Goal: Transaction & Acquisition: Purchase product/service

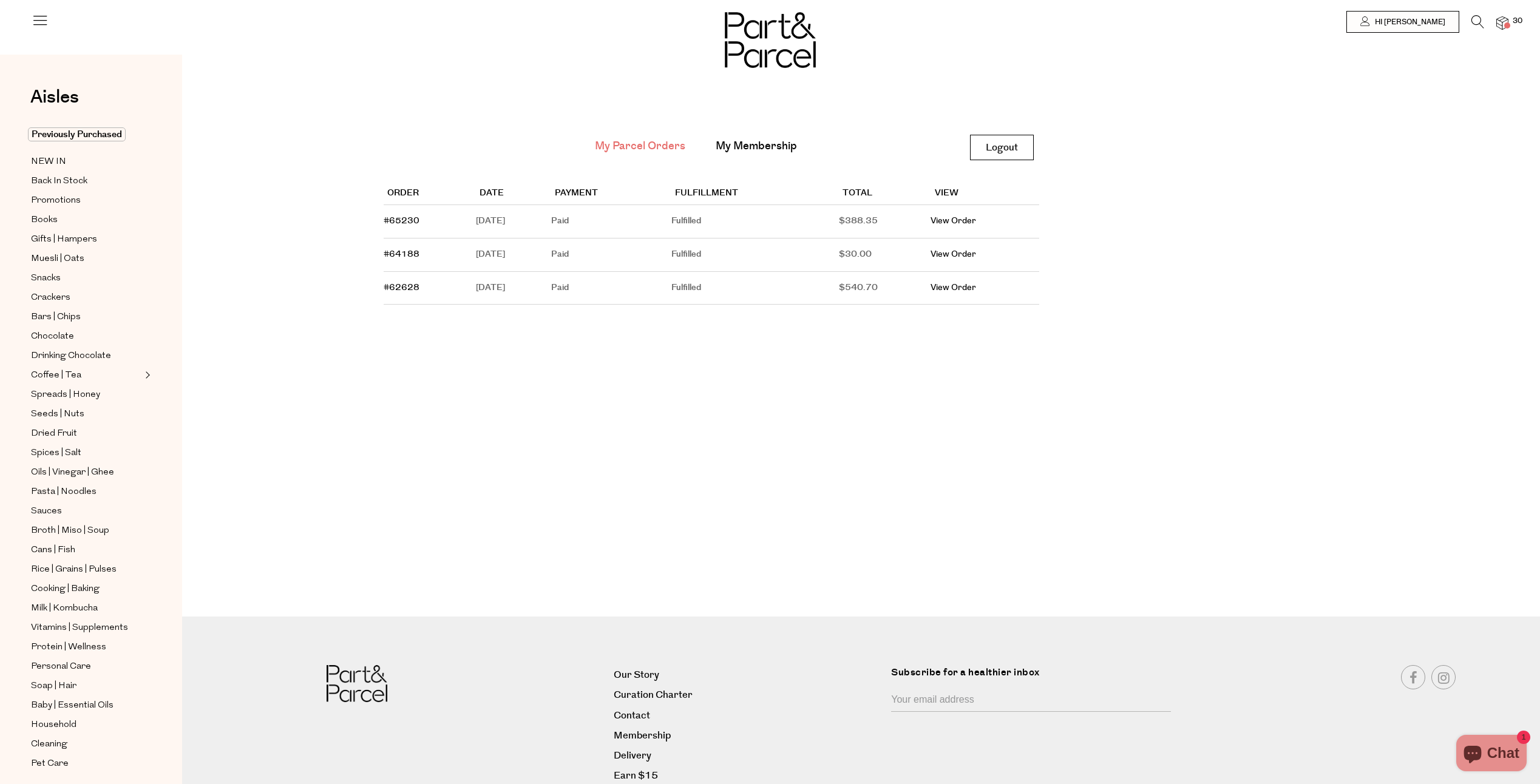
click at [1479, 21] on icon at bounding box center [1478, 22] width 13 height 13
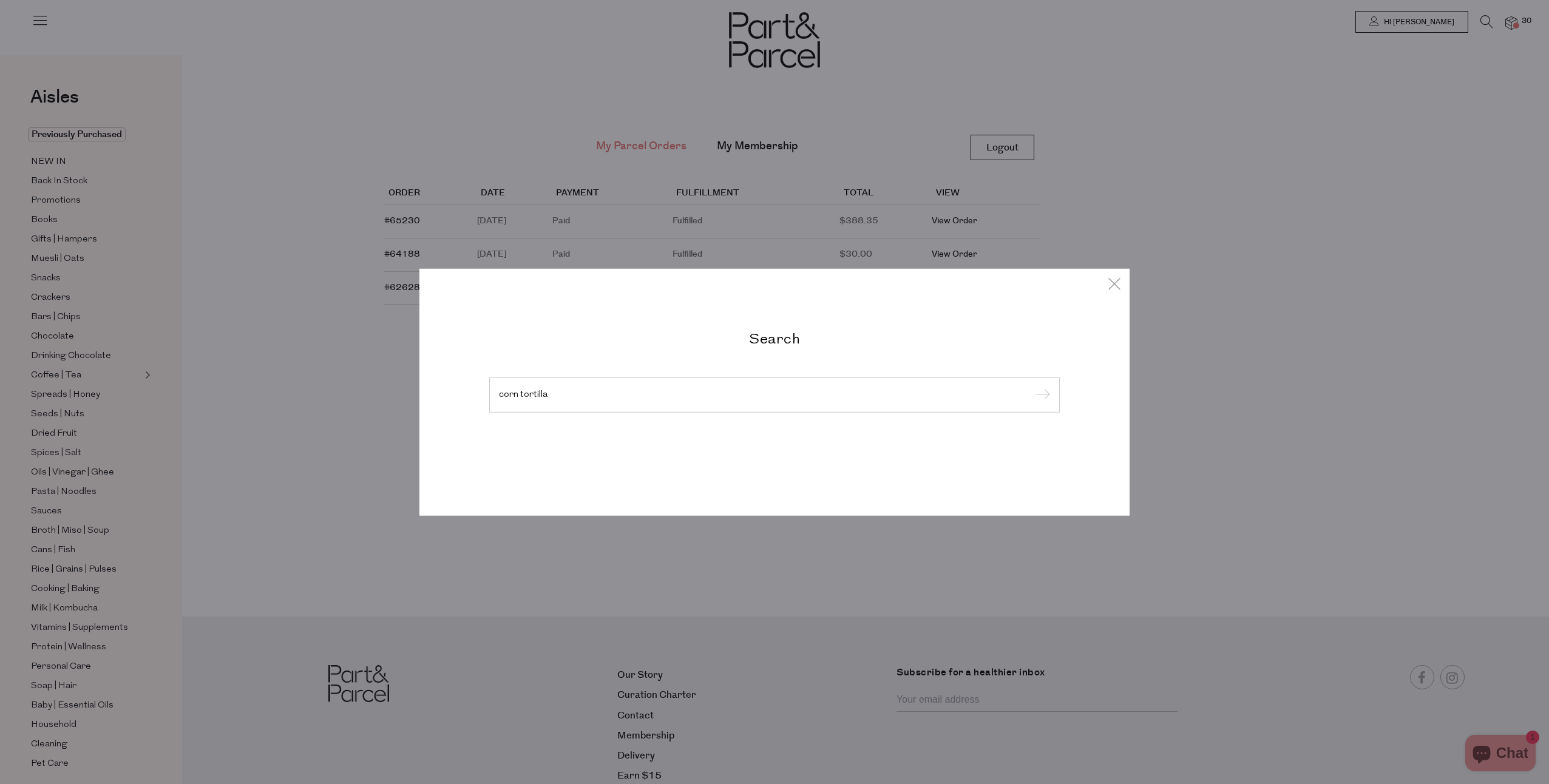
type input "corn tortilla"
click at [1032, 386] on input "submit" at bounding box center [1040, 395] width 18 height 18
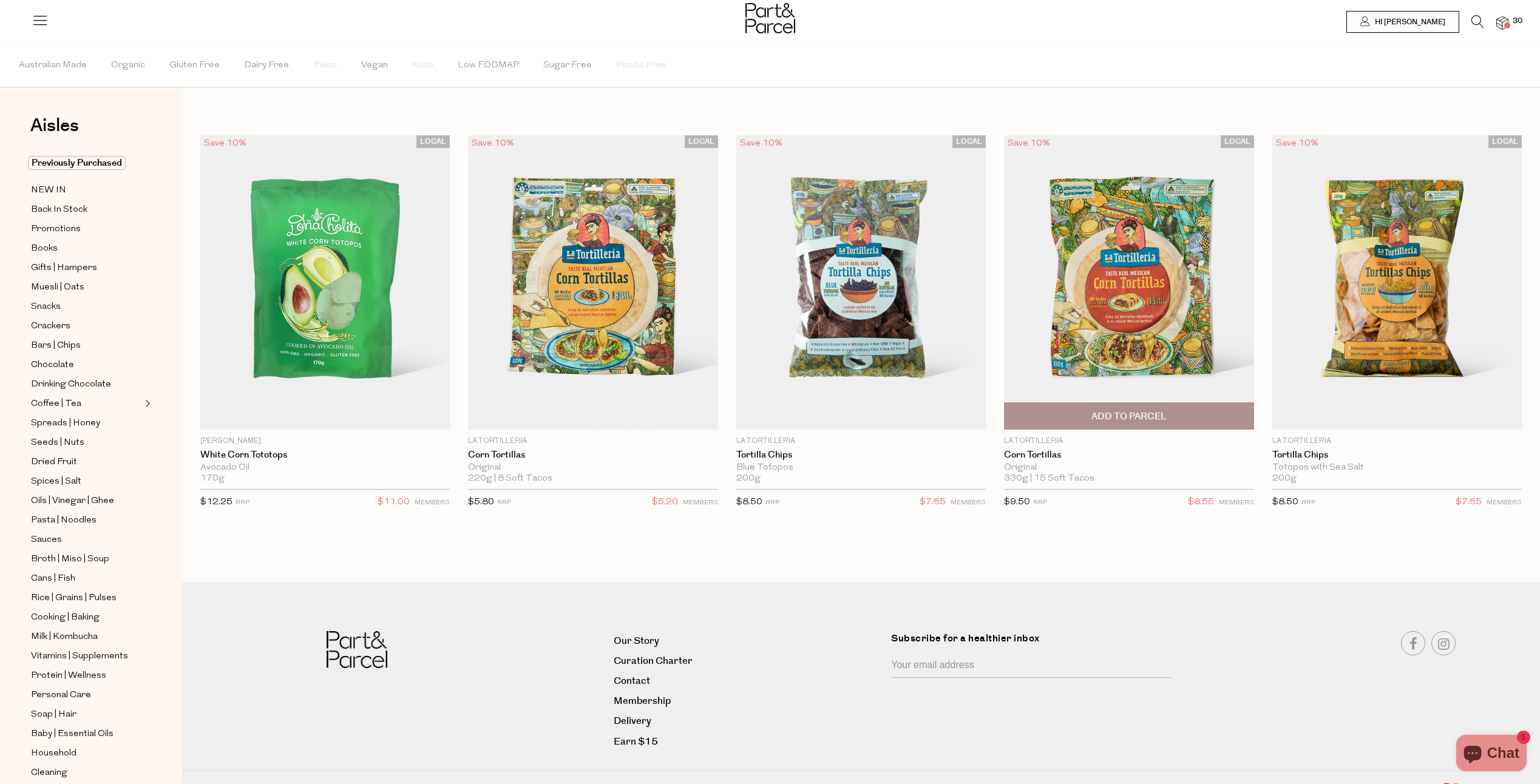
click at [1139, 411] on span "Add To Parcel" at bounding box center [1129, 417] width 75 height 13
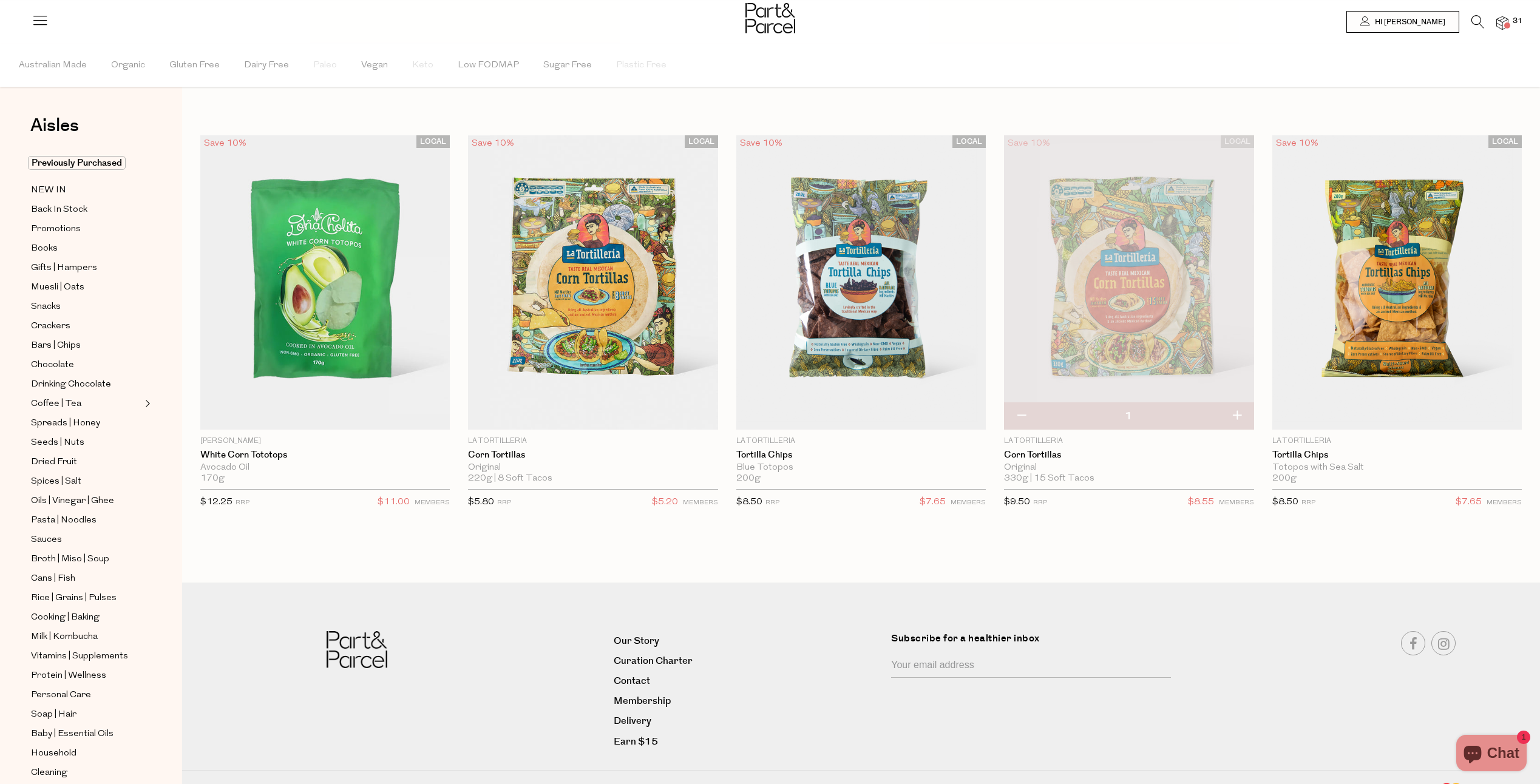
click at [1235, 414] on button "button" at bounding box center [1237, 416] width 35 height 27
type input "2"
click at [676, 416] on span "Add To Parcel" at bounding box center [593, 416] width 242 height 26
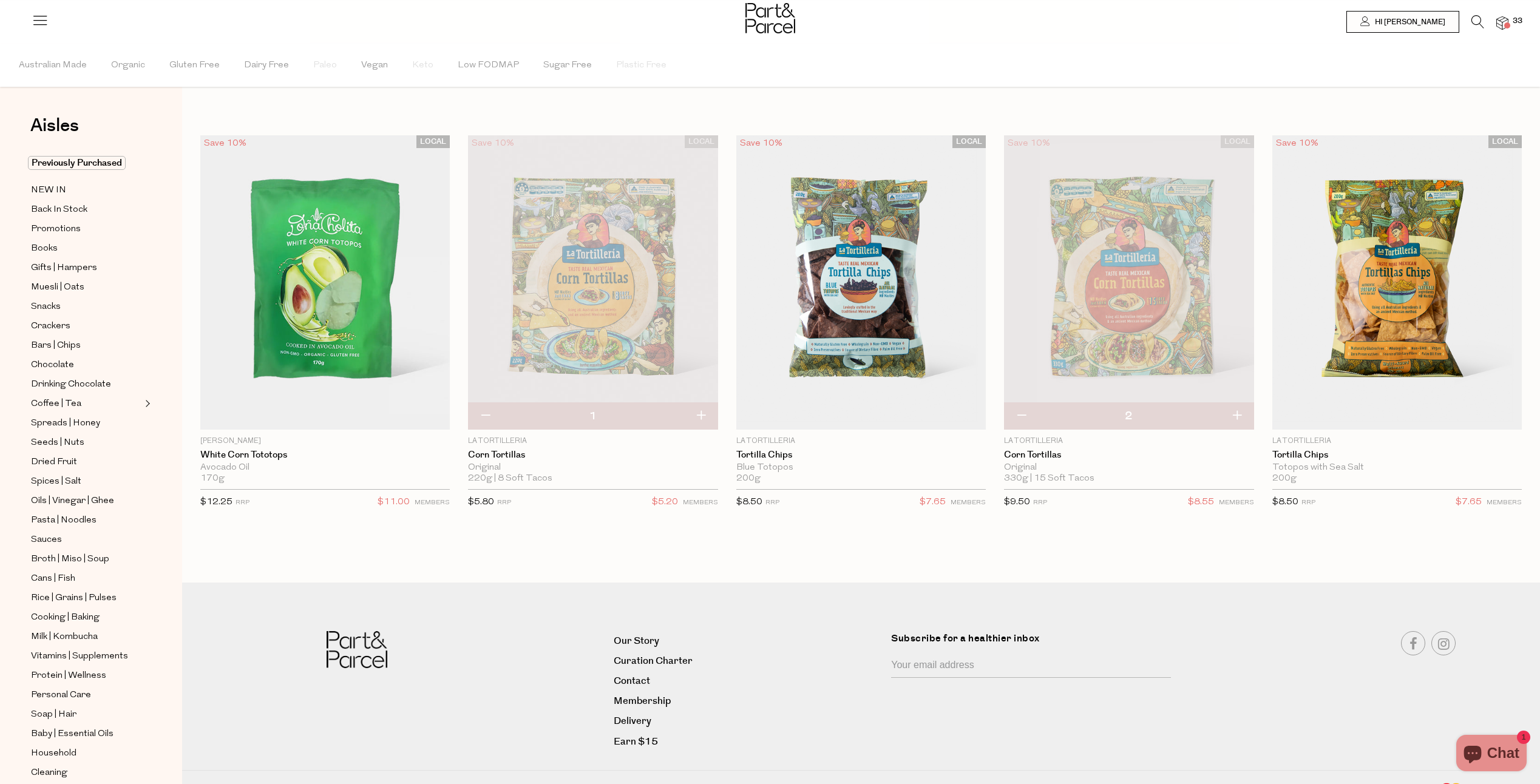
click at [1475, 22] on icon at bounding box center [1478, 22] width 13 height 13
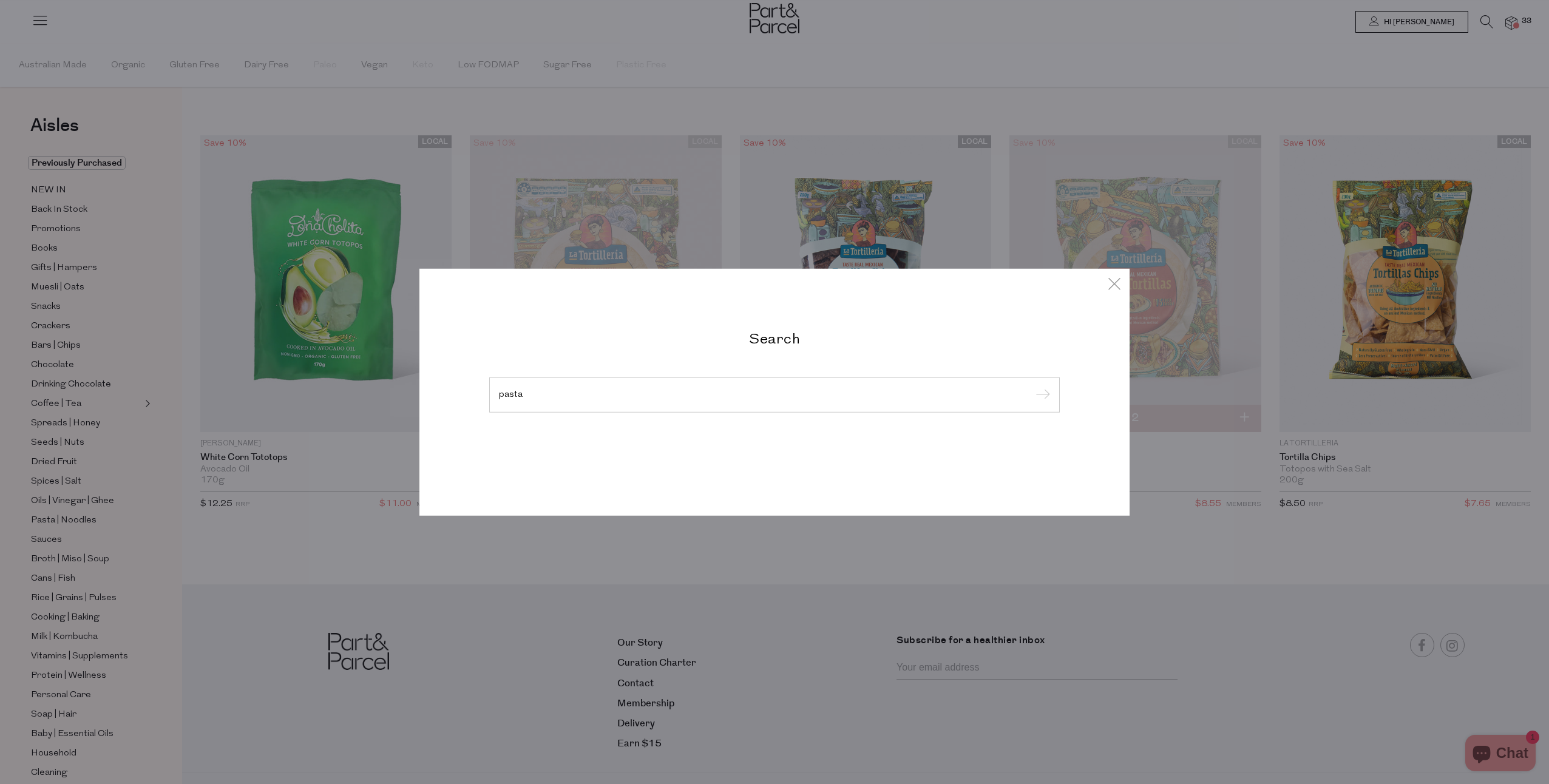
type input "pasta"
click at [1032, 386] on input "submit" at bounding box center [1040, 395] width 18 height 18
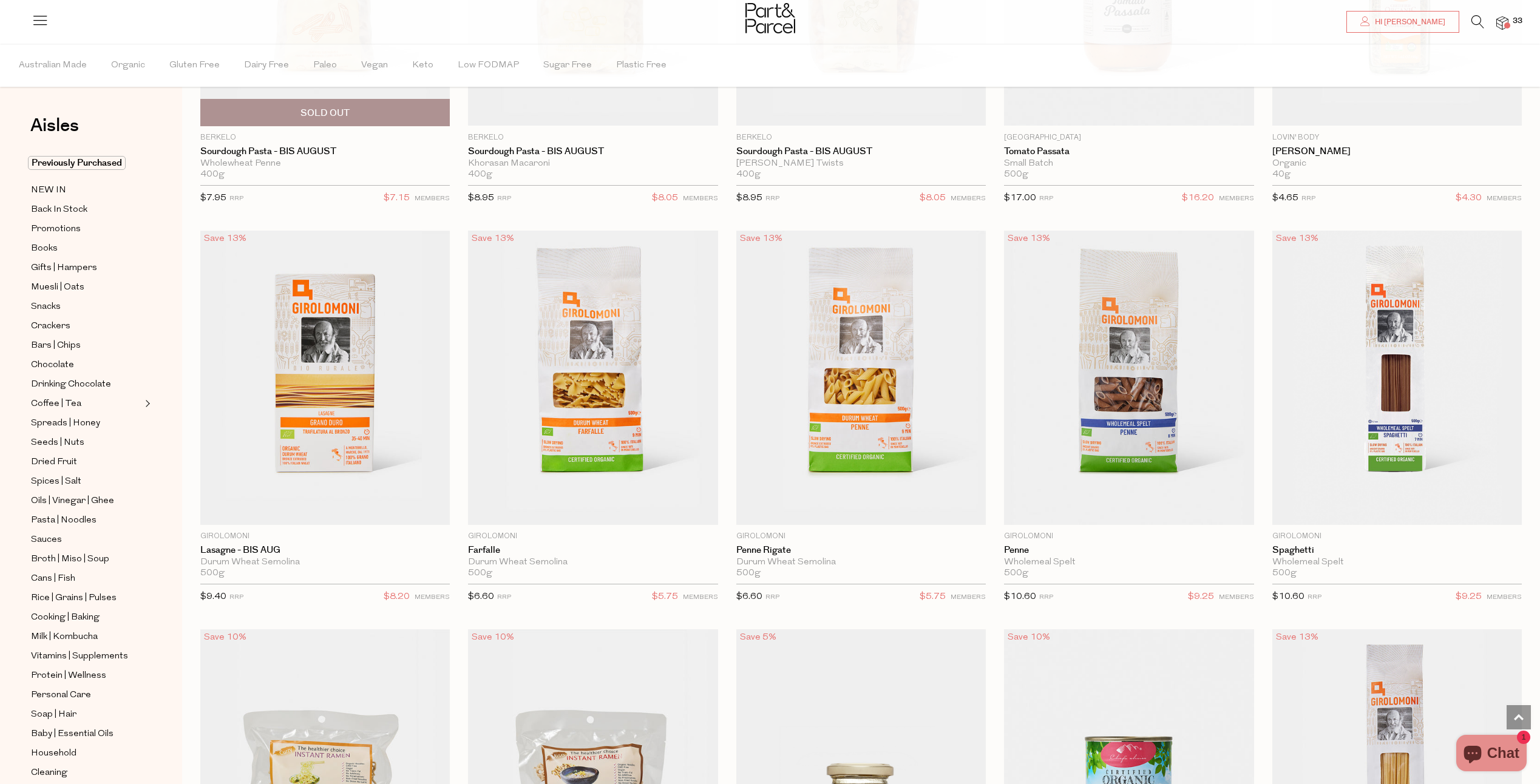
scroll to position [2306, 0]
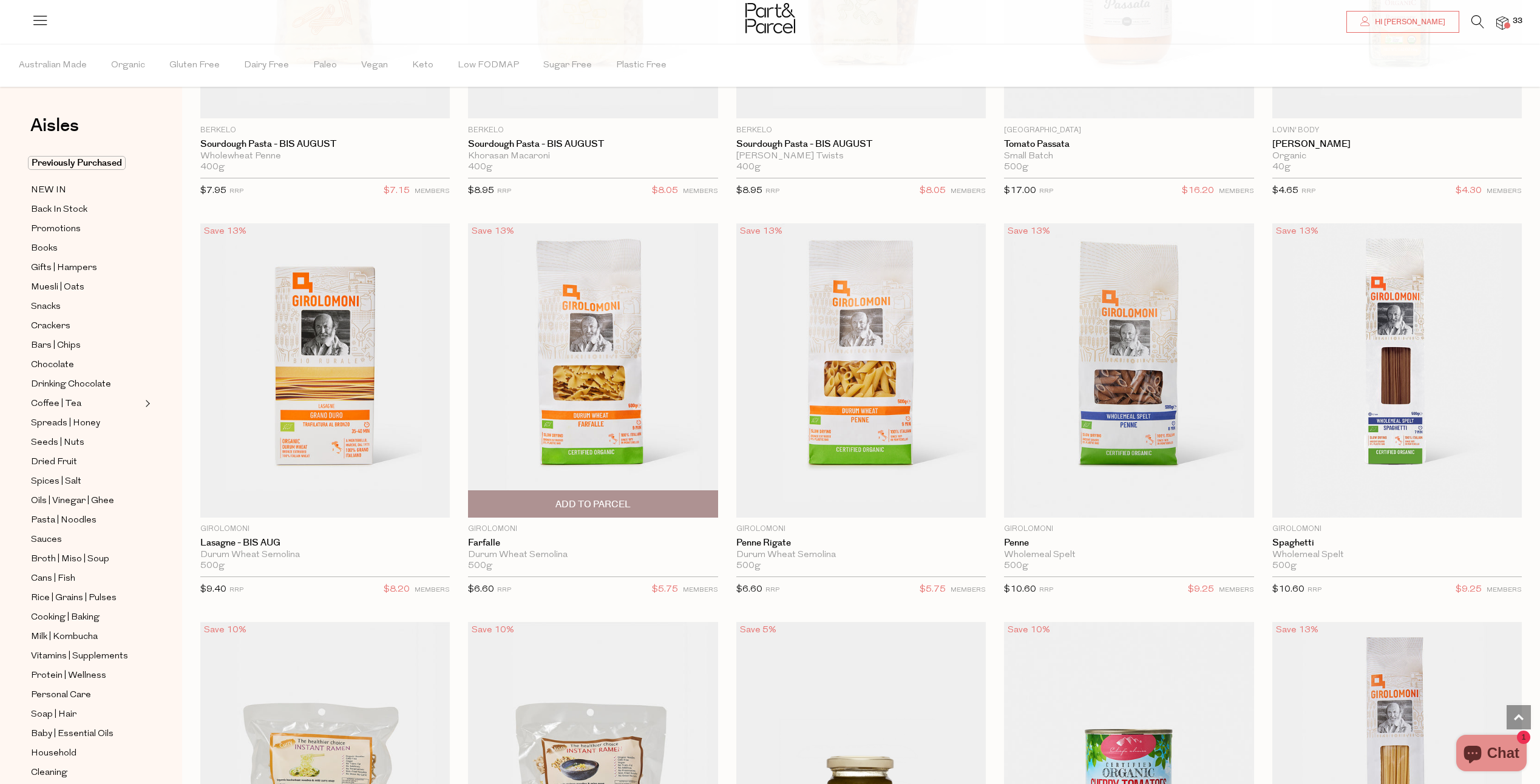
click at [646, 493] on span "Add To Parcel" at bounding box center [593, 504] width 242 height 26
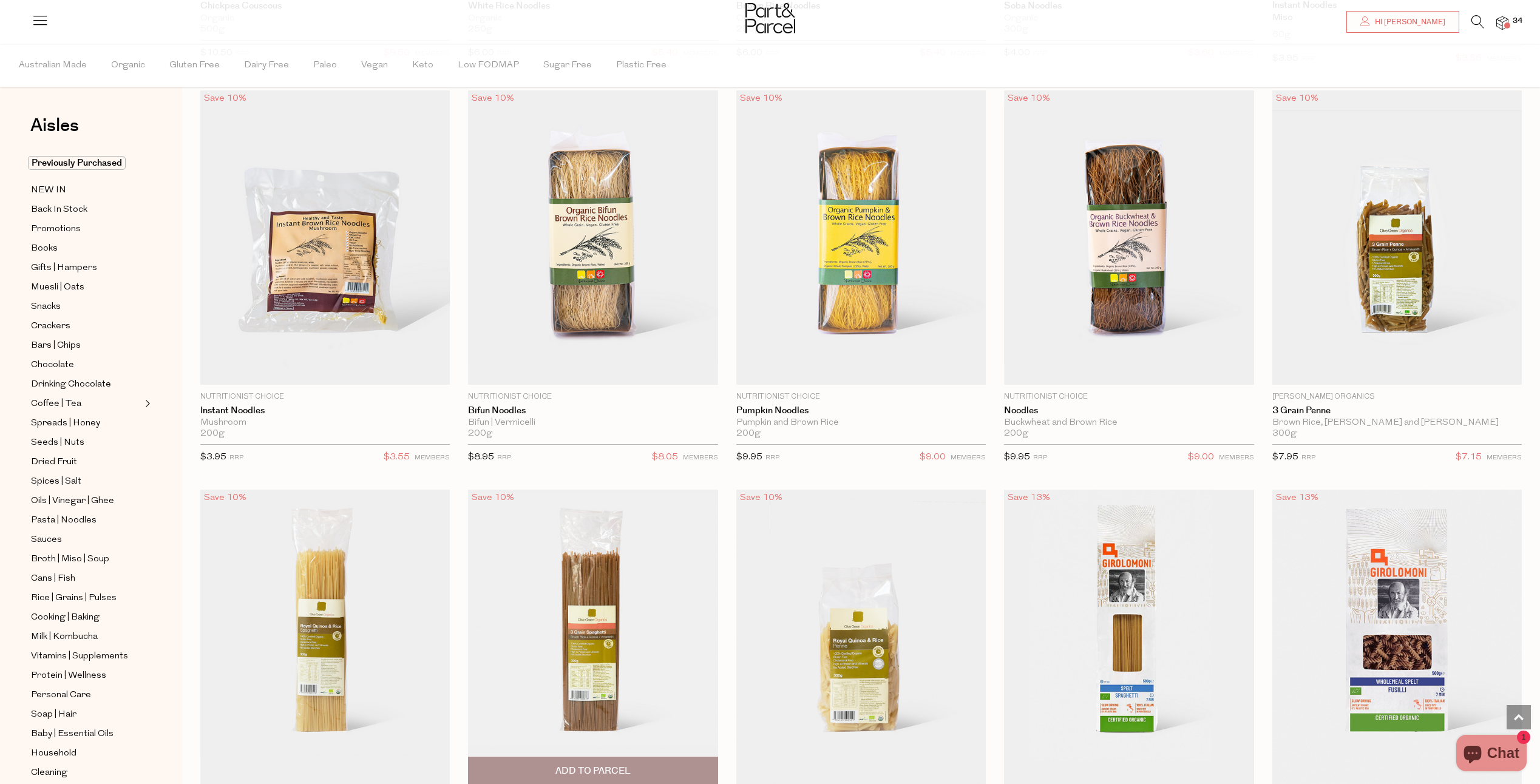
scroll to position [4399, 0]
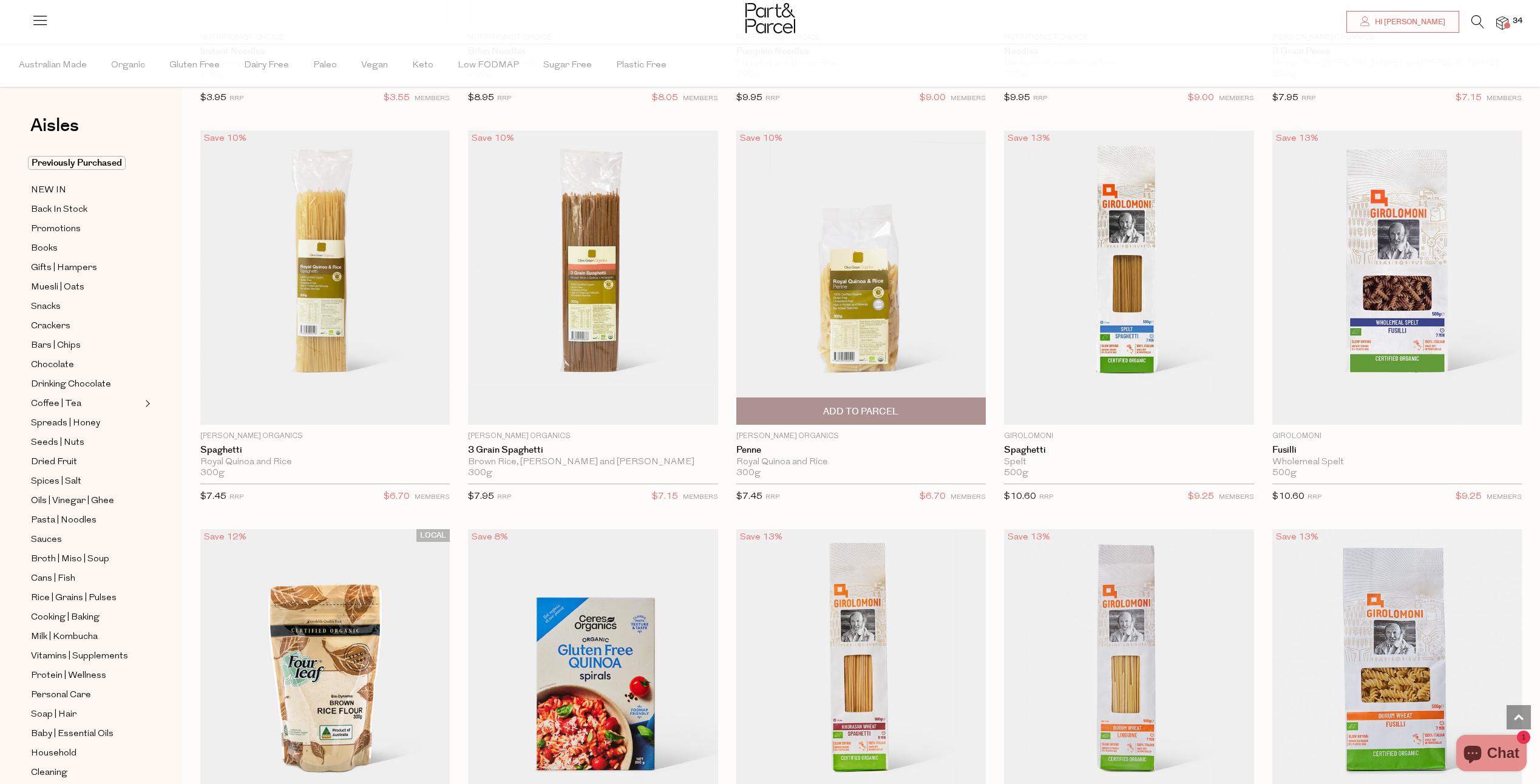
click at [879, 280] on img at bounding box center [861, 277] width 250 height 294
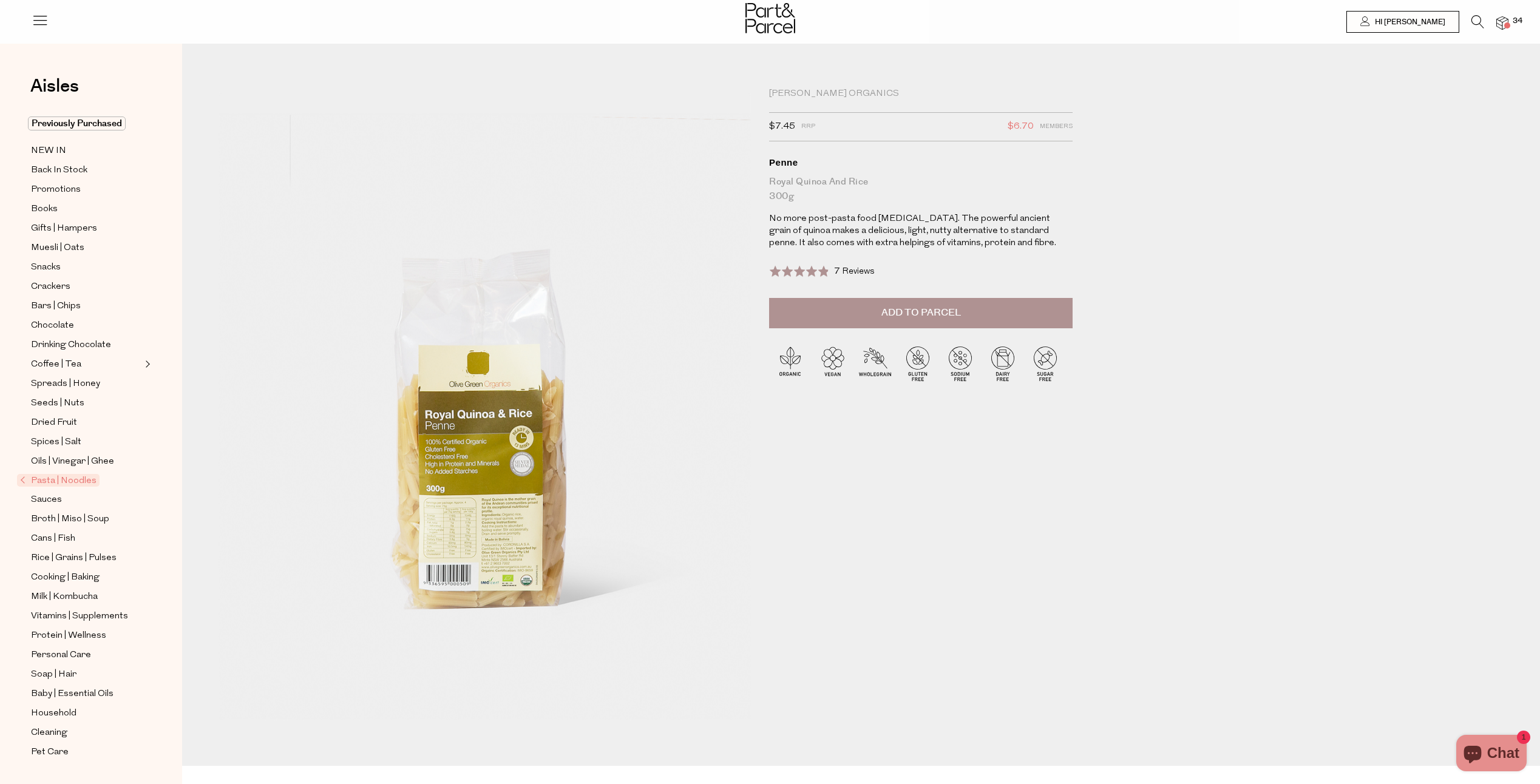
click at [905, 316] on span "Add to Parcel" at bounding box center [921, 312] width 80 height 14
click at [1476, 20] on icon at bounding box center [1478, 22] width 13 height 13
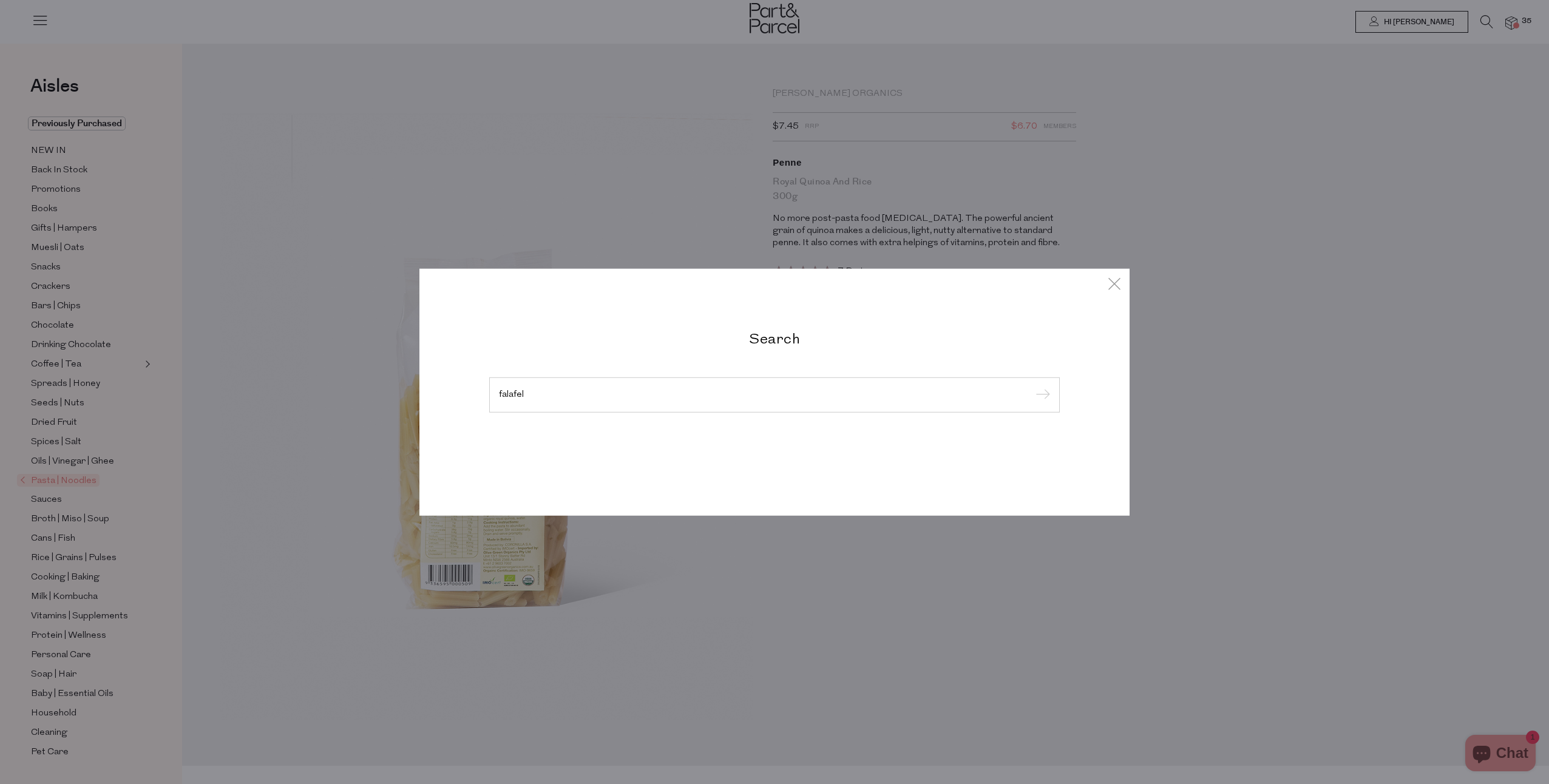
type input "falafel"
click at [1032, 386] on input "submit" at bounding box center [1040, 395] width 18 height 18
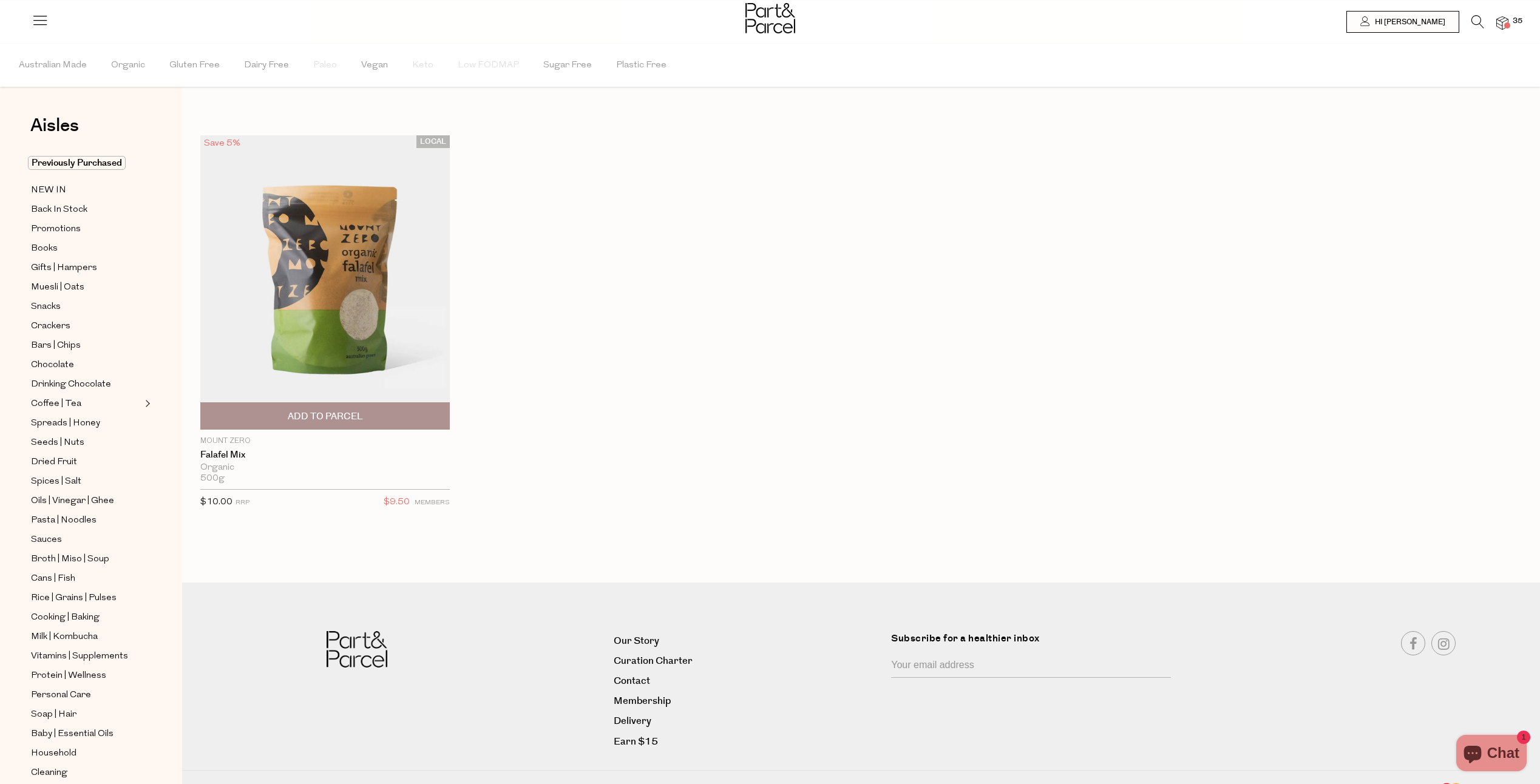
click at [355, 339] on img at bounding box center [325, 282] width 250 height 294
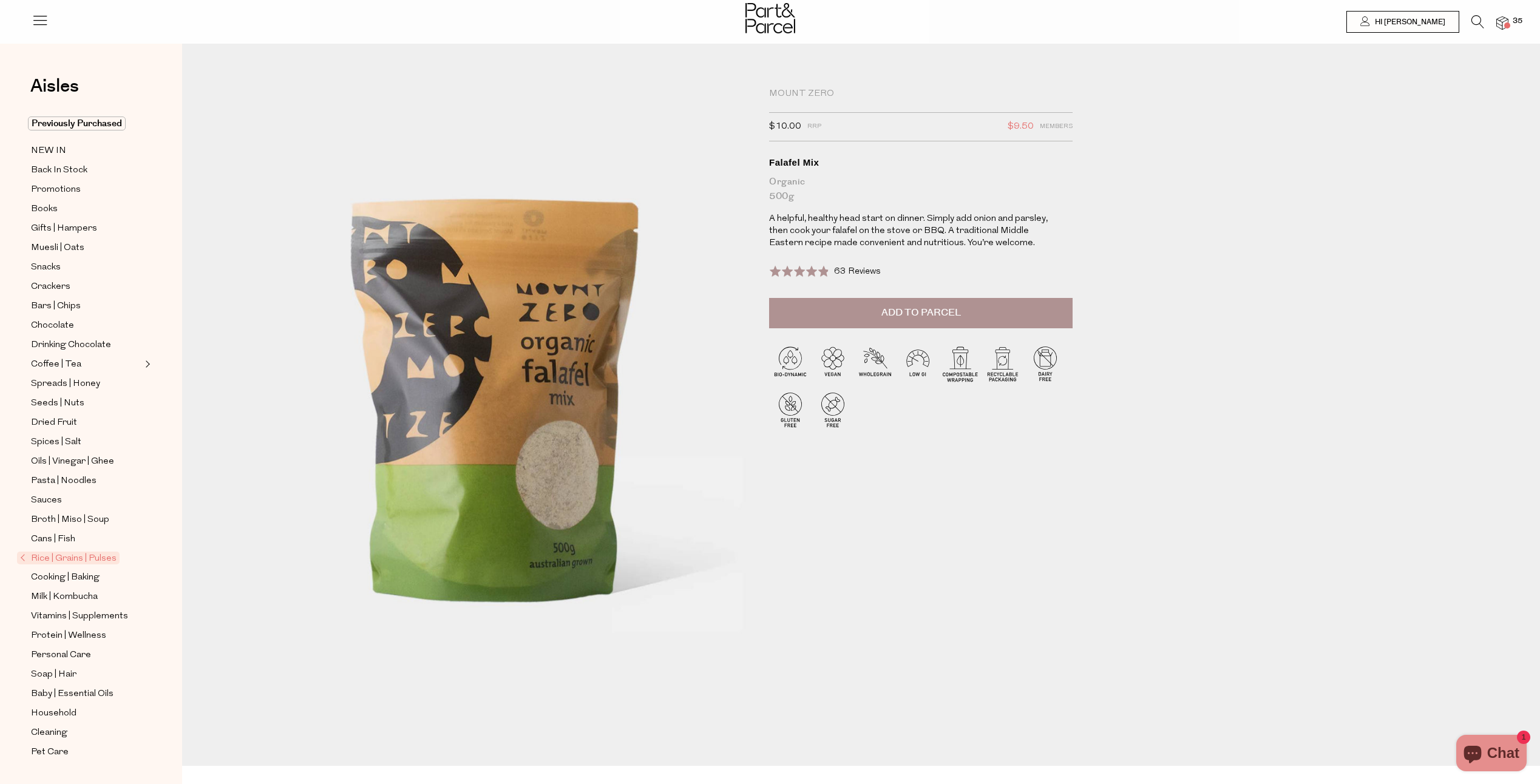
click at [1502, 21] on img at bounding box center [1502, 23] width 12 height 14
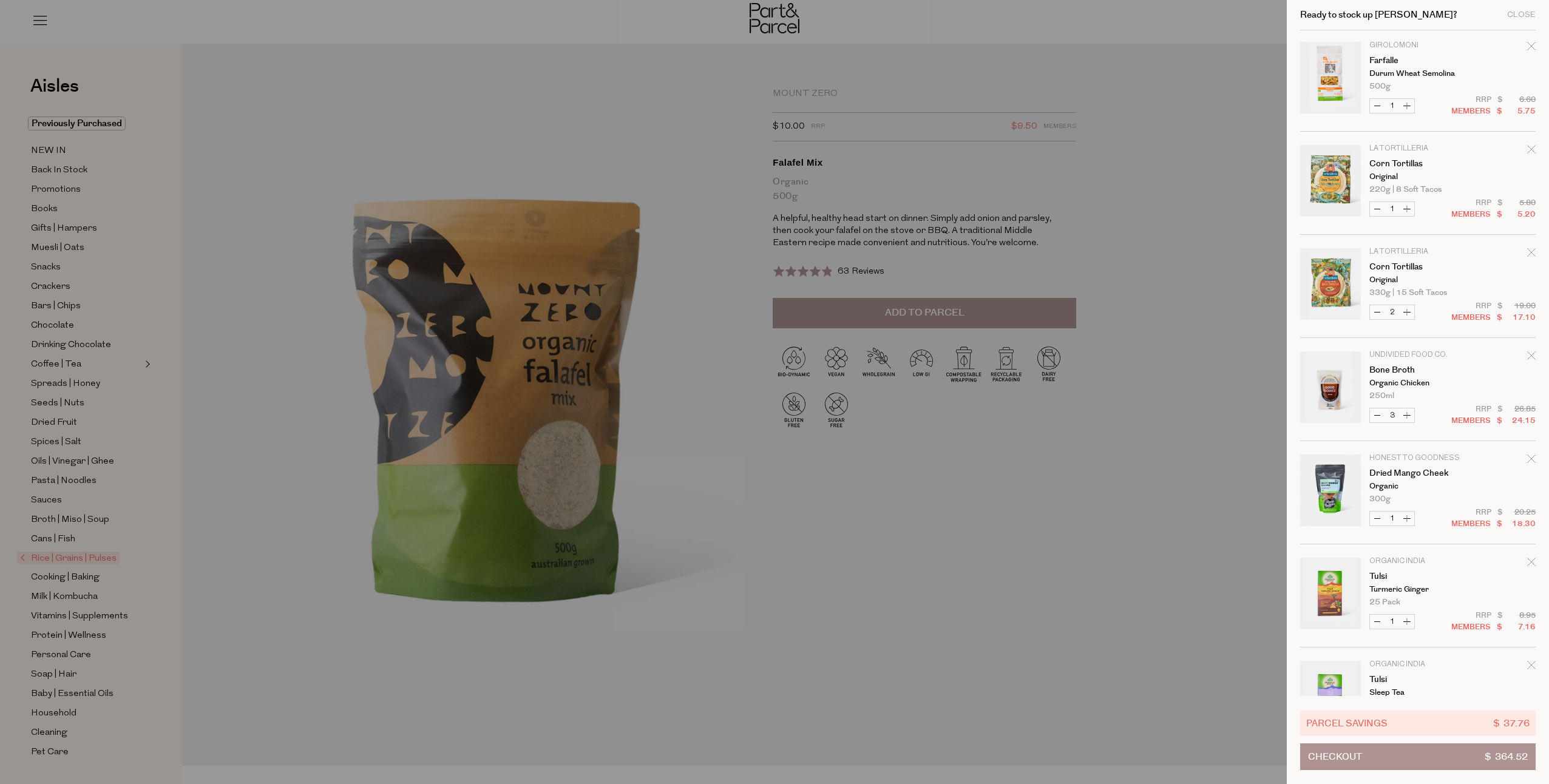
scroll to position [122, 0]
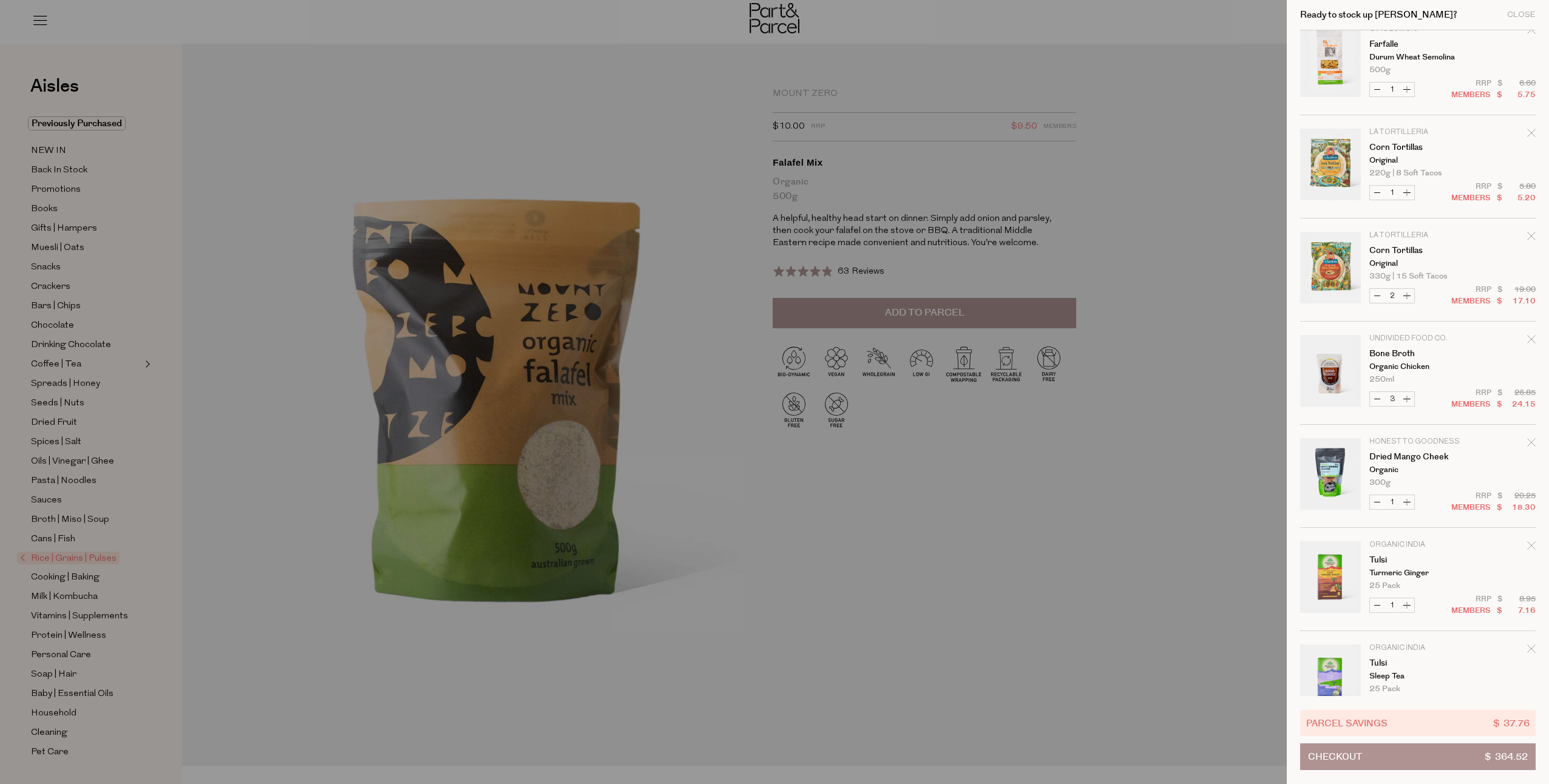
click at [1378, 397] on button "Decrease Bone Broth" at bounding box center [1377, 399] width 14 height 14
type input "2"
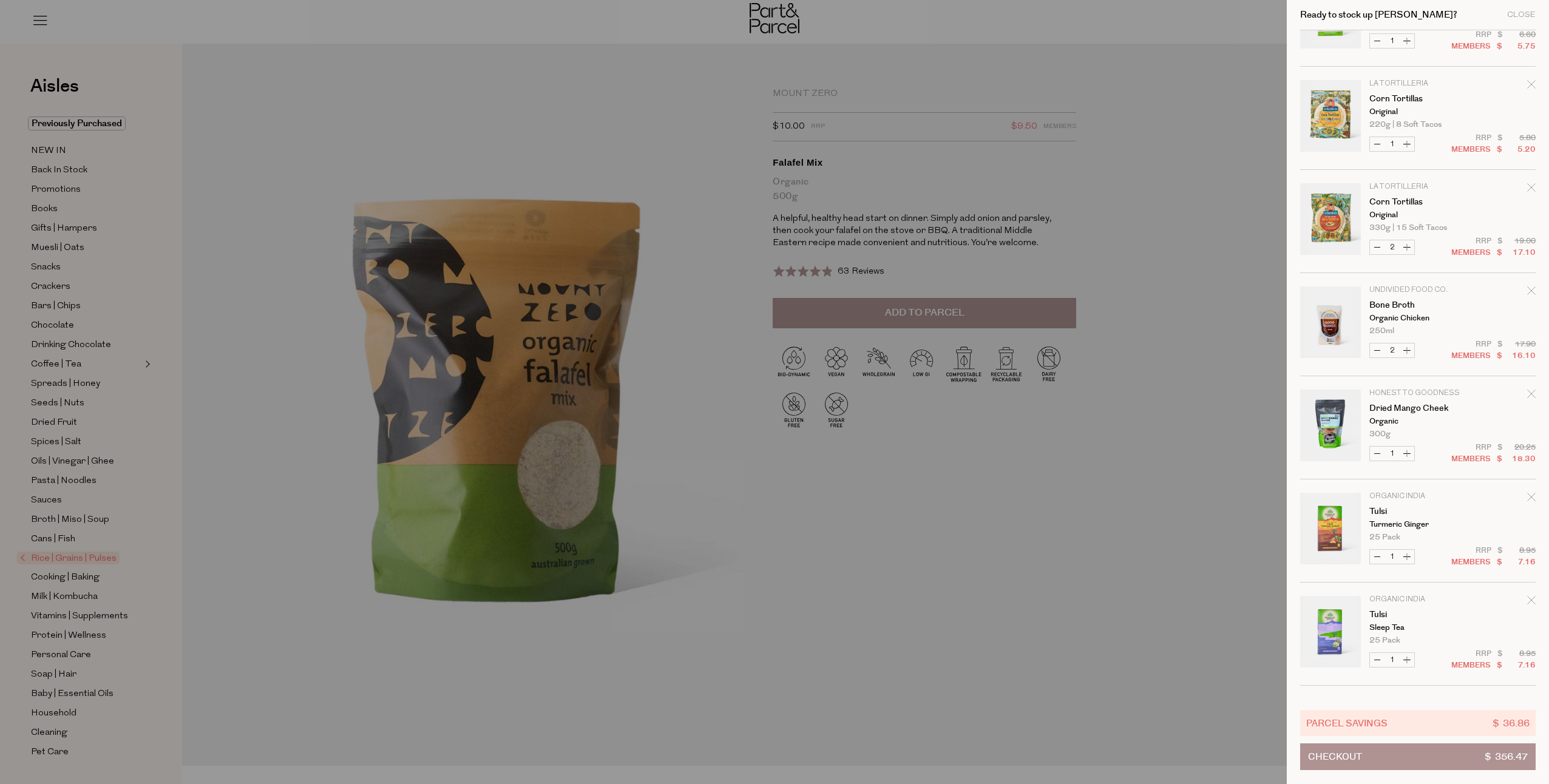
scroll to position [182, 0]
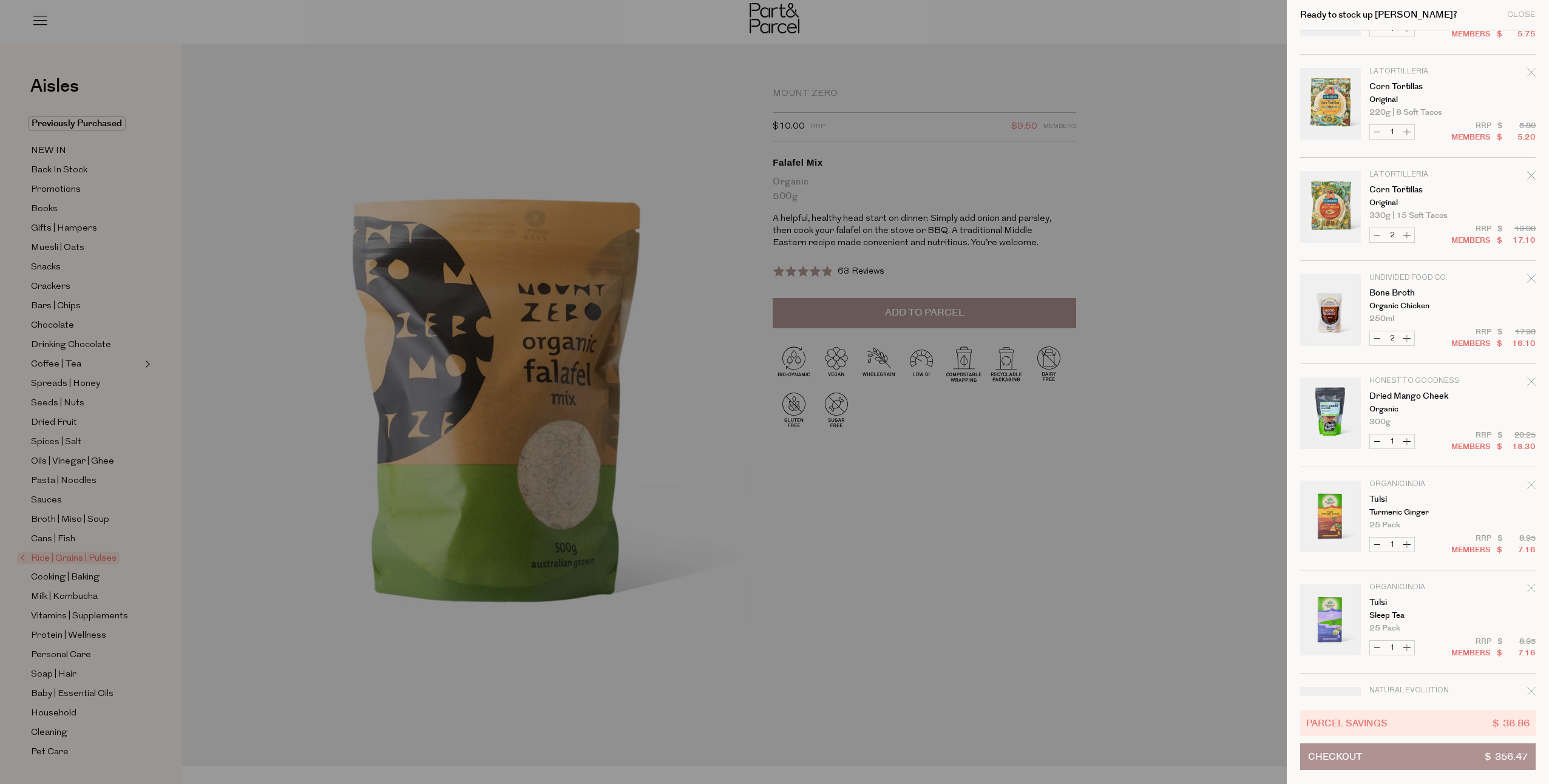
click at [1529, 381] on icon "Remove Dried Mango Cheek" at bounding box center [1532, 382] width 9 height 9
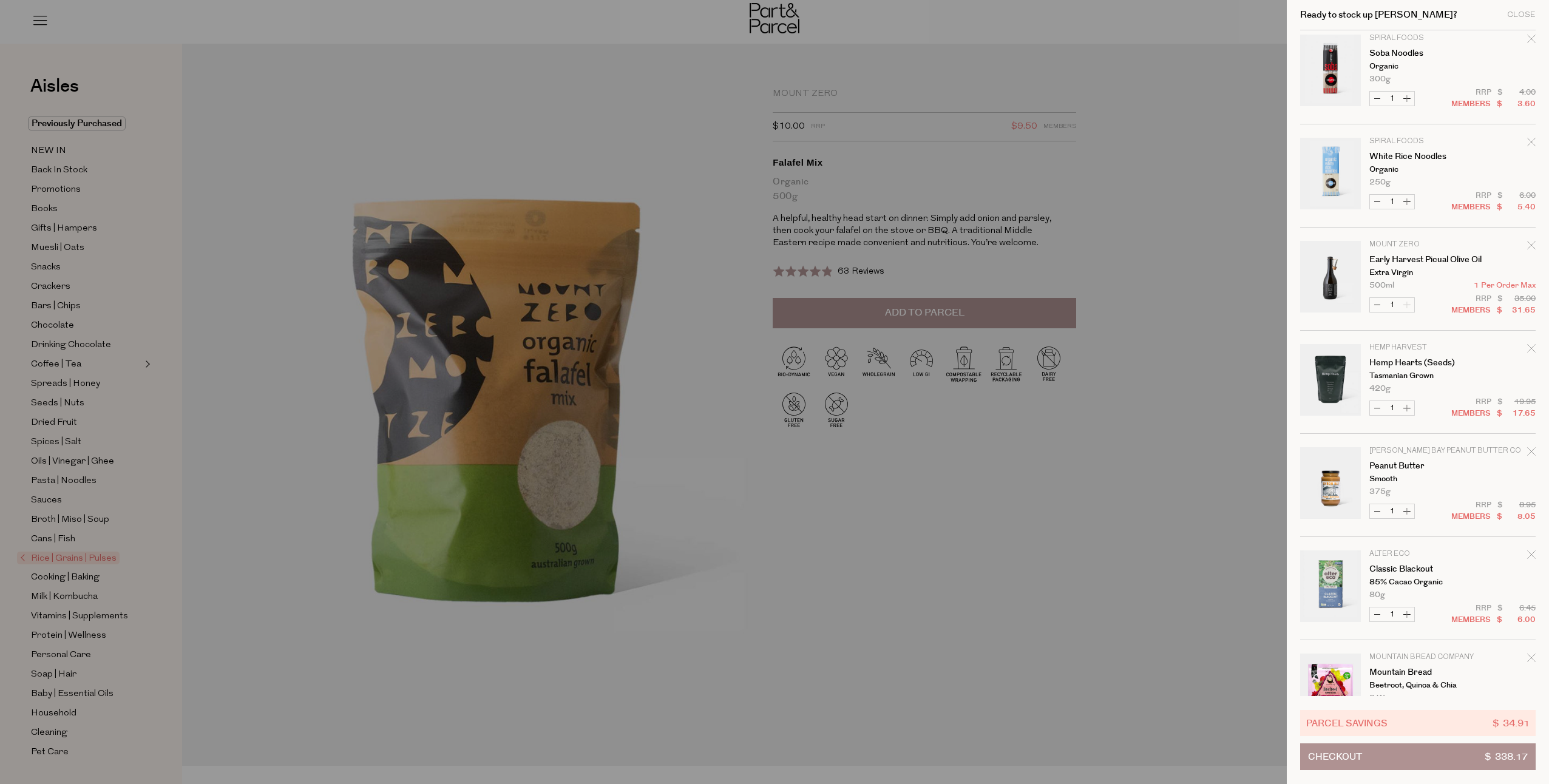
scroll to position [1577, 0]
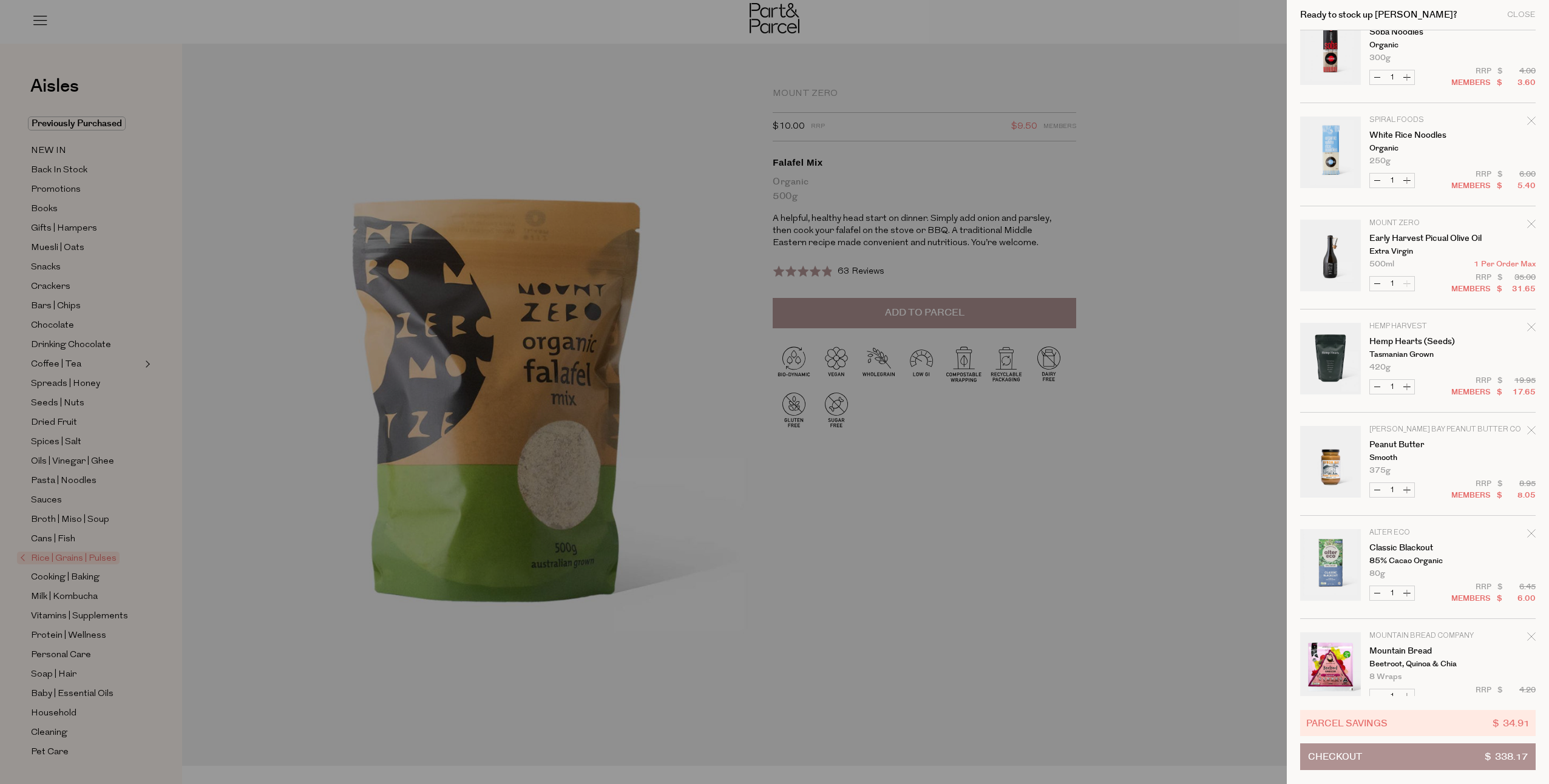
click at [1529, 534] on icon "Remove Classic Blackout" at bounding box center [1531, 532] width 8 height 8
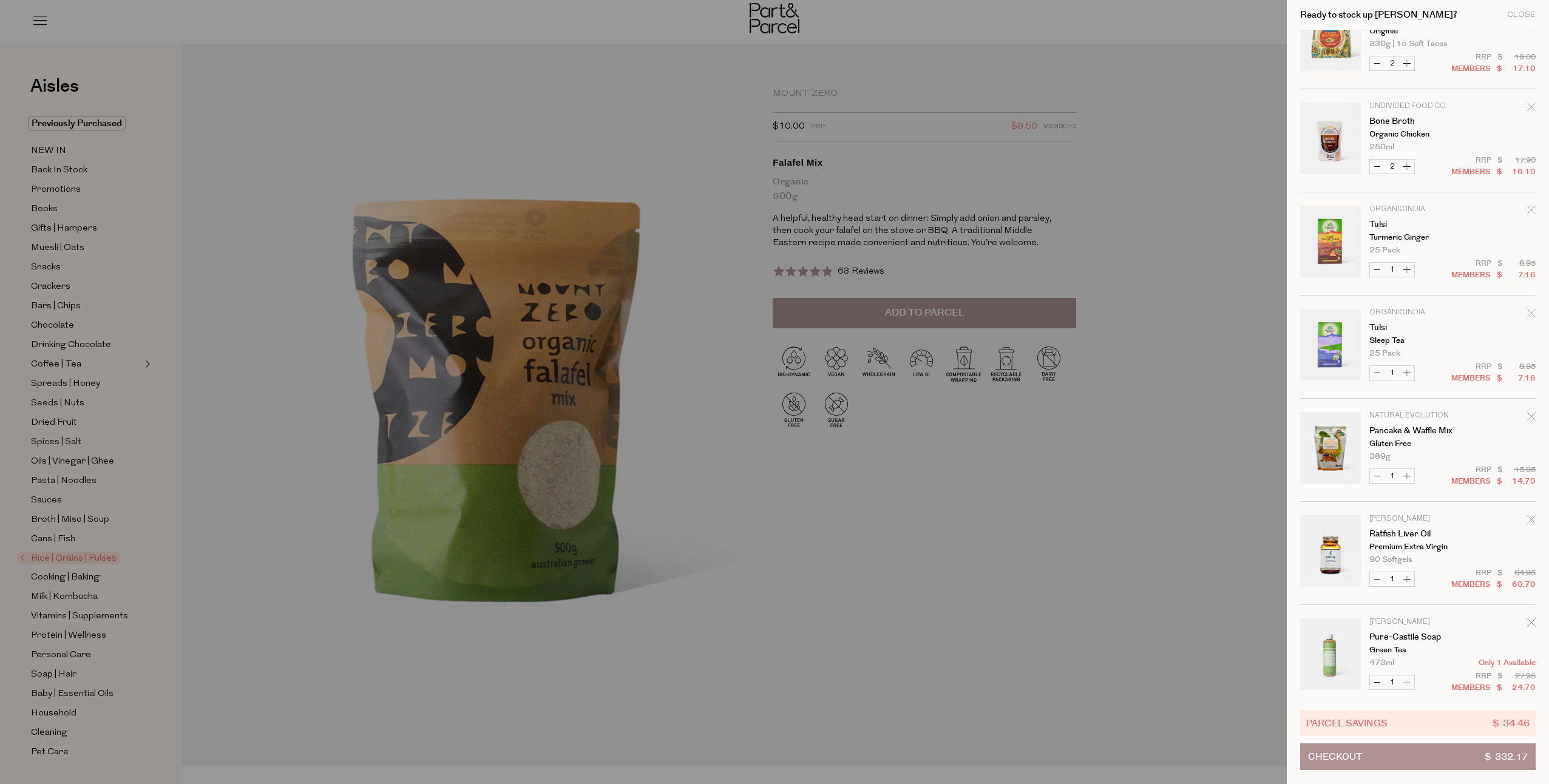
scroll to position [0, 0]
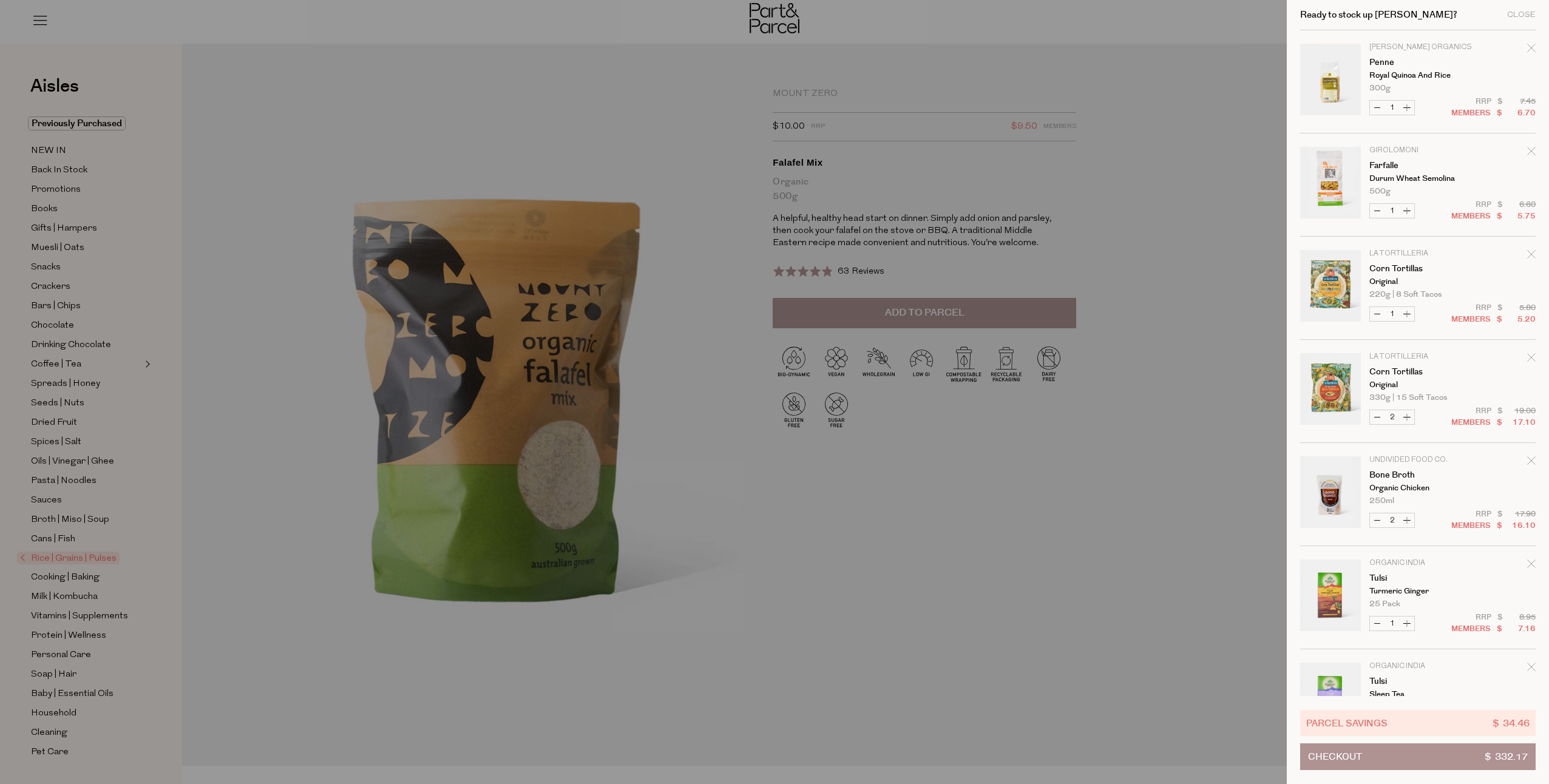
click at [1375, 757] on button "Checkout $ 332.17" at bounding box center [1417, 757] width 235 height 27
